Goal: Information Seeking & Learning: Learn about a topic

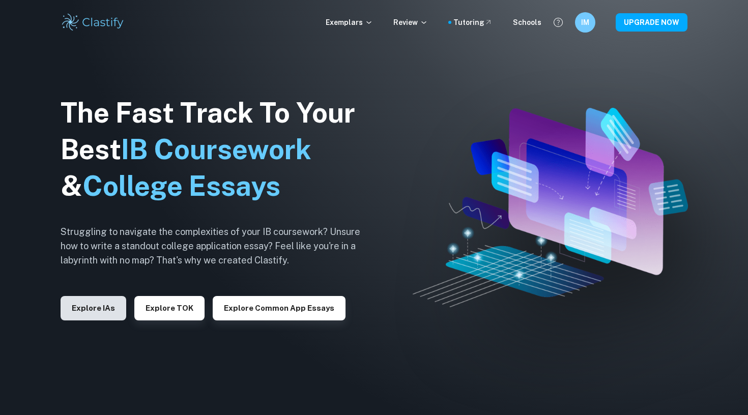
click at [101, 304] on button "Explore IAs" at bounding box center [94, 308] width 66 height 24
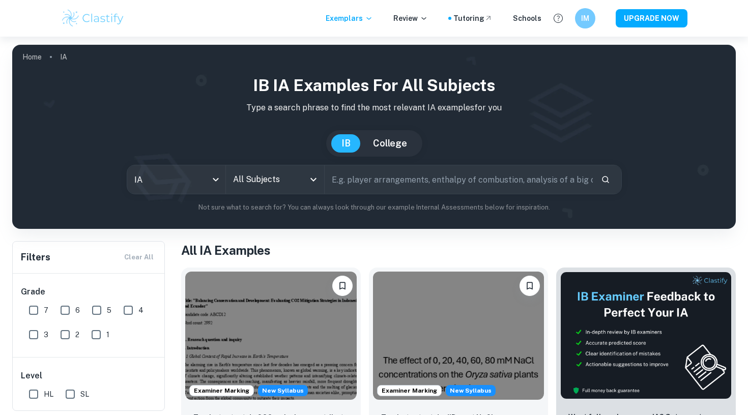
click at [371, 184] on input "text" at bounding box center [459, 179] width 268 height 28
type input "global politics"
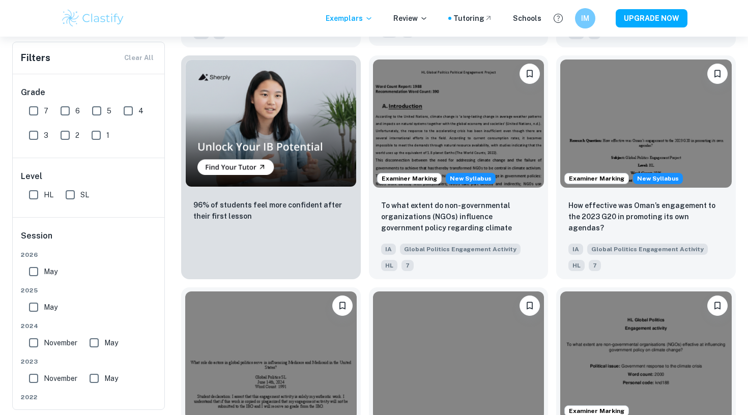
scroll to position [663, 0]
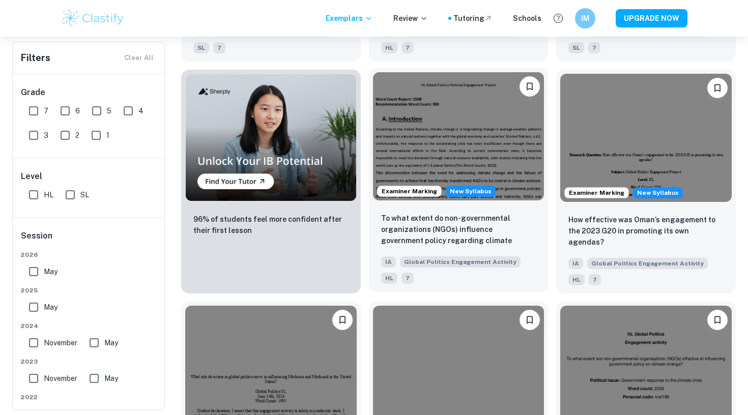
click at [451, 144] on img at bounding box center [458, 136] width 171 height 128
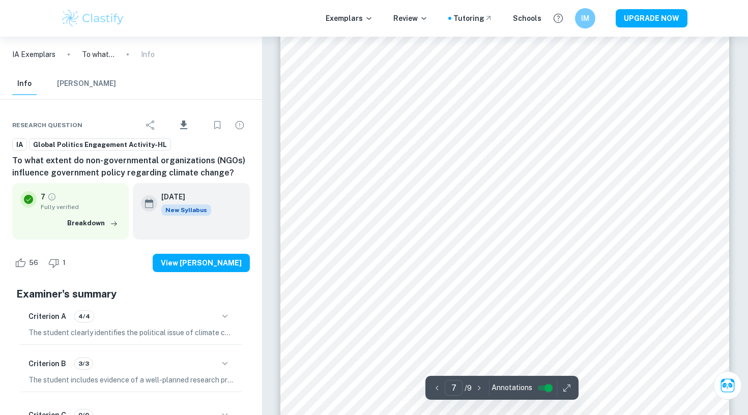
scroll to position [4354, 1]
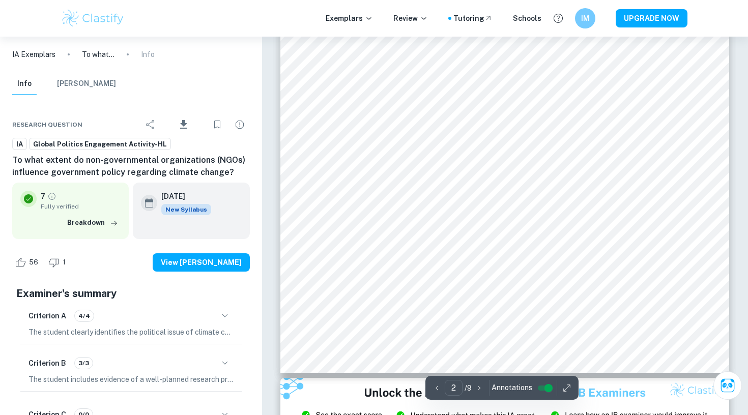
type input "1"
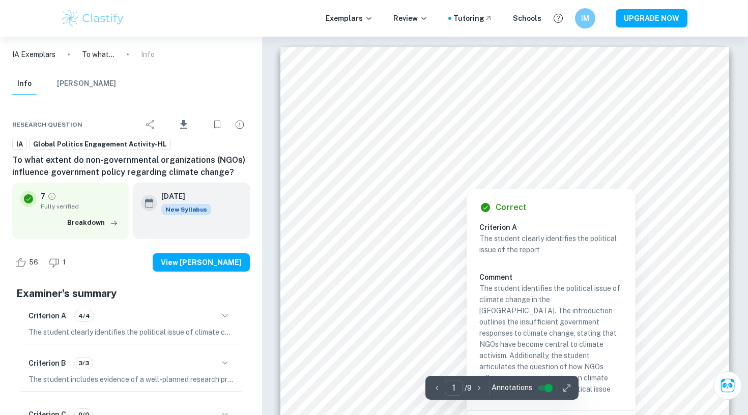
scroll to position [0, 0]
